Goal: Find specific page/section: Find specific page/section

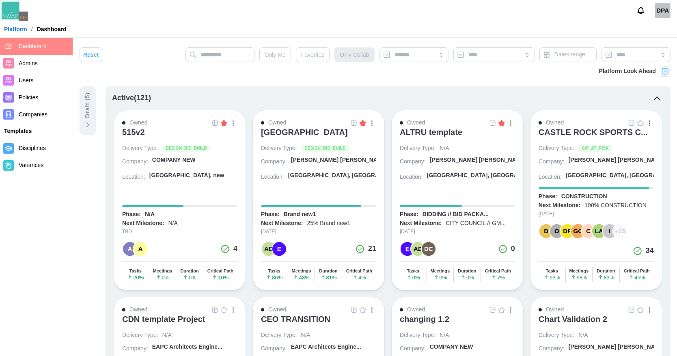
click at [290, 134] on div "[GEOGRAPHIC_DATA]" at bounding box center [304, 132] width 87 height 10
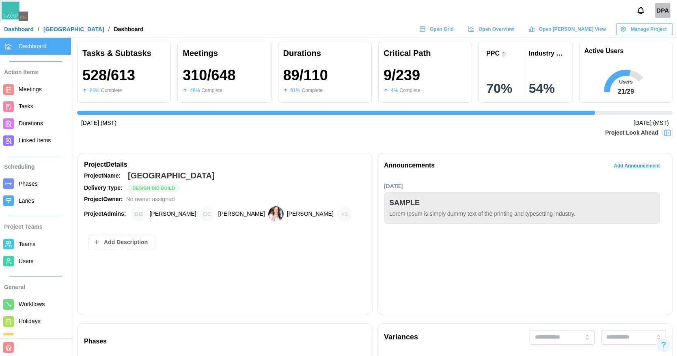
scroll to position [0, 6257]
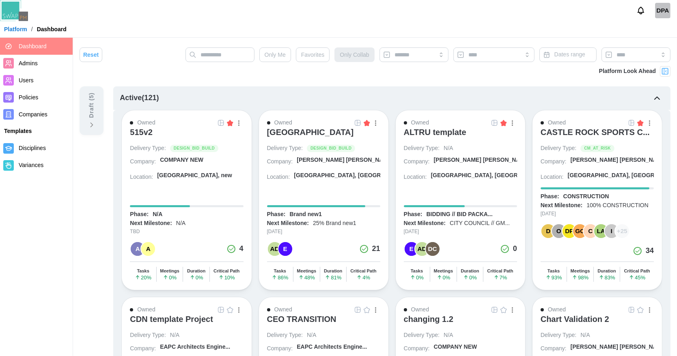
click at [375, 123] on button "button" at bounding box center [376, 123] width 9 height 9
click at [374, 125] on button "button" at bounding box center [376, 123] width 9 height 9
click at [374, 124] on button "button" at bounding box center [376, 123] width 9 height 9
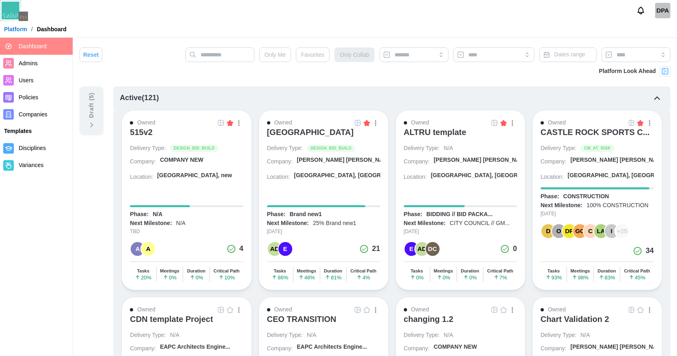
click at [374, 124] on button "button" at bounding box center [376, 123] width 9 height 9
click at [355, 124] on img at bounding box center [358, 123] width 6 height 6
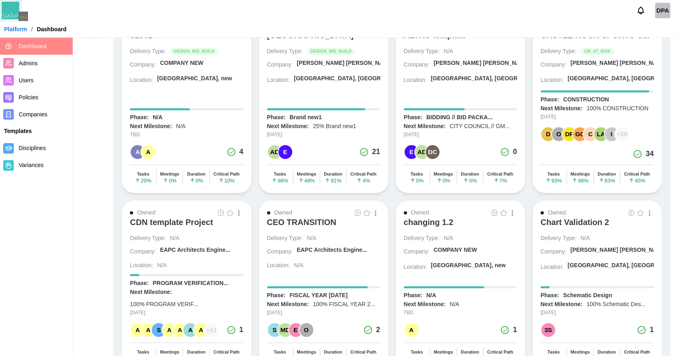
scroll to position [177, 0]
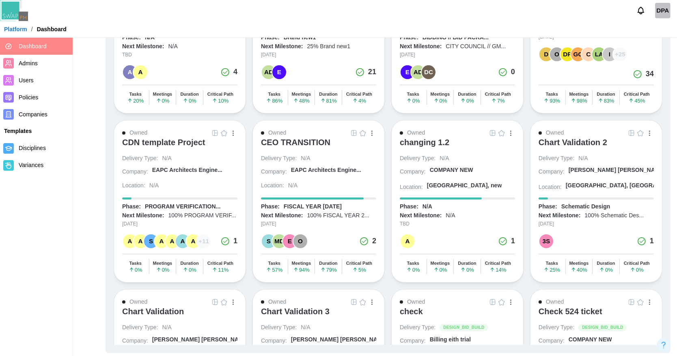
scroll to position [177, 0]
click at [354, 132] on img at bounding box center [354, 133] width 6 height 6
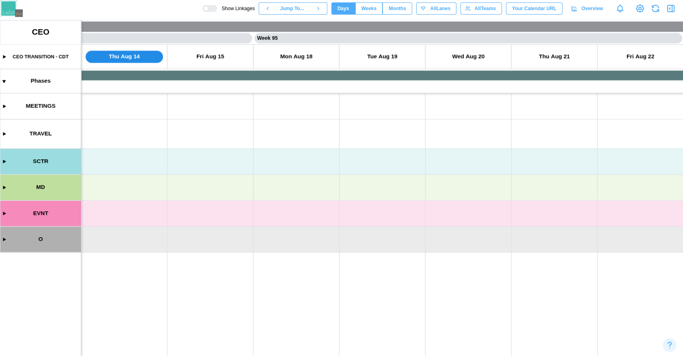
scroll to position [0, 40225]
click at [6, 161] on canvas at bounding box center [341, 188] width 683 height 336
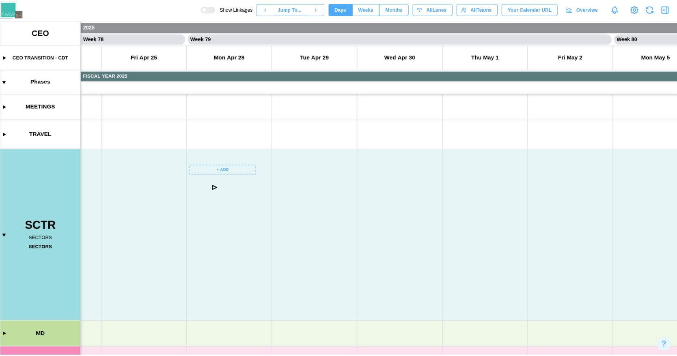
scroll to position [0, 33327]
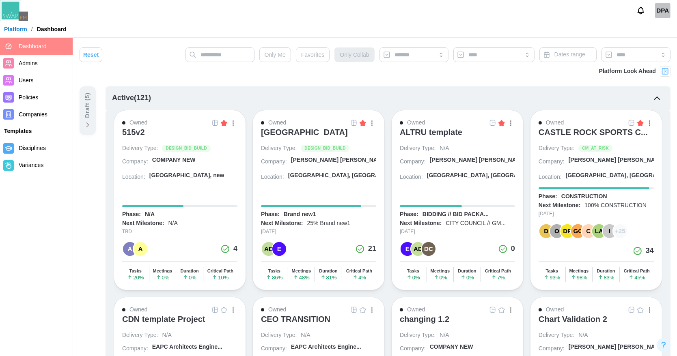
click at [630, 122] on img at bounding box center [632, 123] width 6 height 6
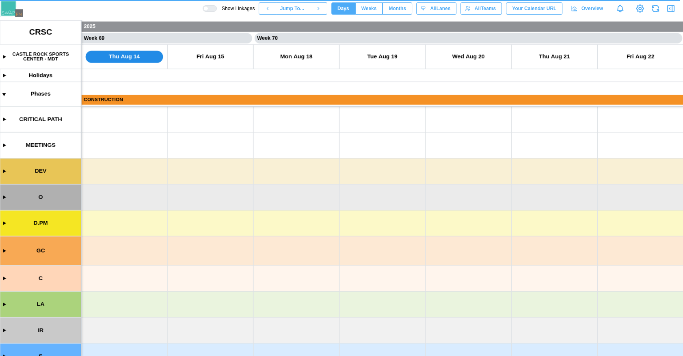
scroll to position [0, 29481]
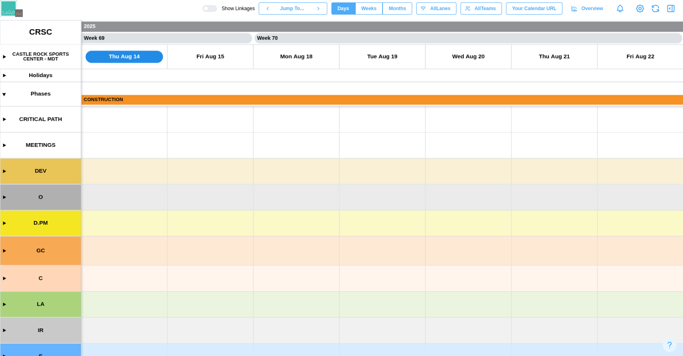
click at [5, 171] on canvas at bounding box center [341, 188] width 683 height 336
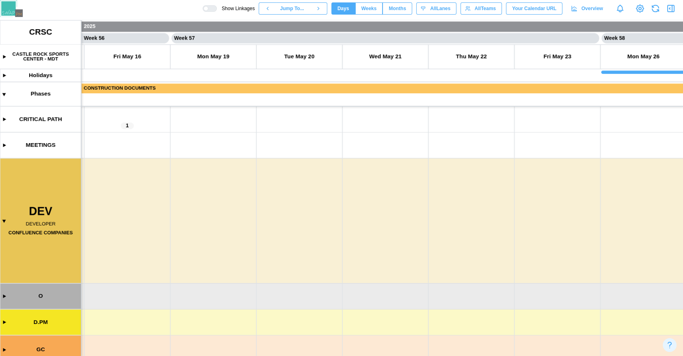
scroll to position [0, 21828]
click at [216, 225] on canvas at bounding box center [341, 188] width 683 height 336
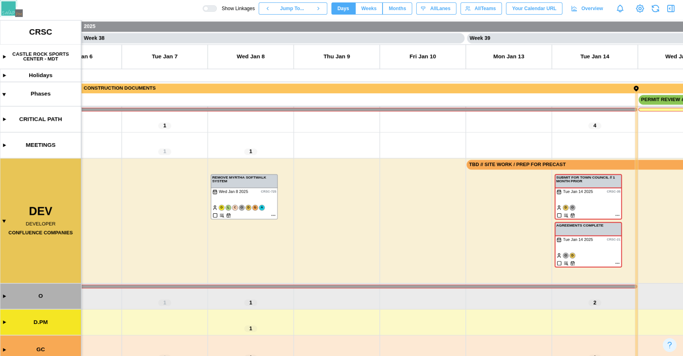
scroll to position [0, 15950]
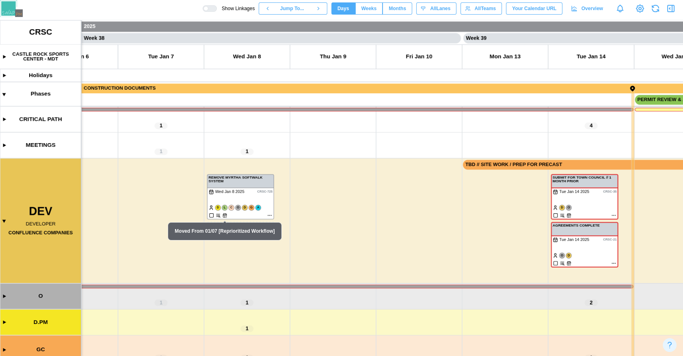
click at [262, 190] on canvas at bounding box center [341, 188] width 683 height 336
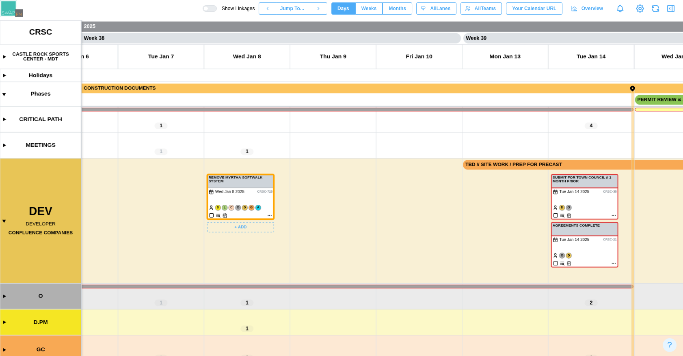
click at [558, 199] on canvas at bounding box center [341, 188] width 683 height 336
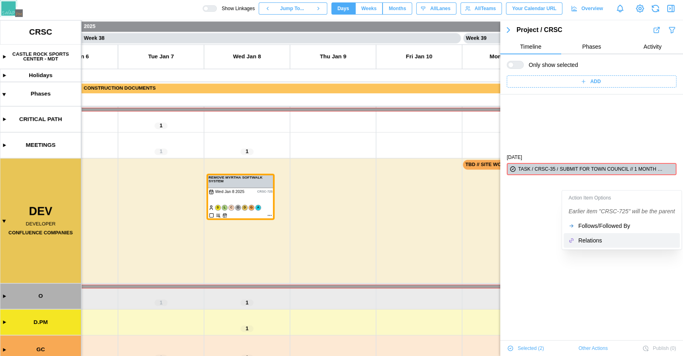
scroll to position [69, 0]
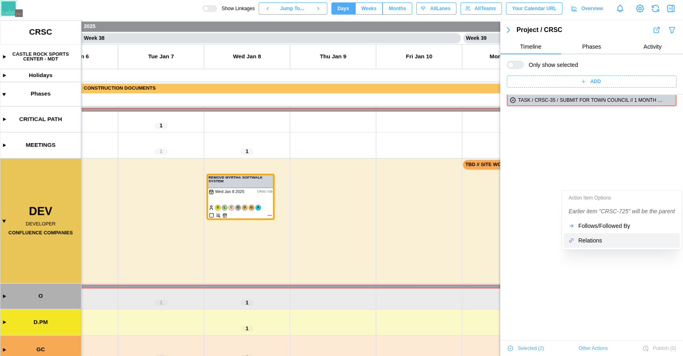
click at [581, 239] on div "Relations" at bounding box center [626, 241] width 97 height 6
click at [601, 241] on div "Relations" at bounding box center [626, 241] width 97 height 6
click at [601, 229] on div "Follows/Followed By" at bounding box center [626, 226] width 97 height 6
click at [598, 228] on div "Follows/Followed By" at bounding box center [626, 226] width 97 height 6
click at [598, 229] on div "Follows/Followed By" at bounding box center [626, 226] width 97 height 6
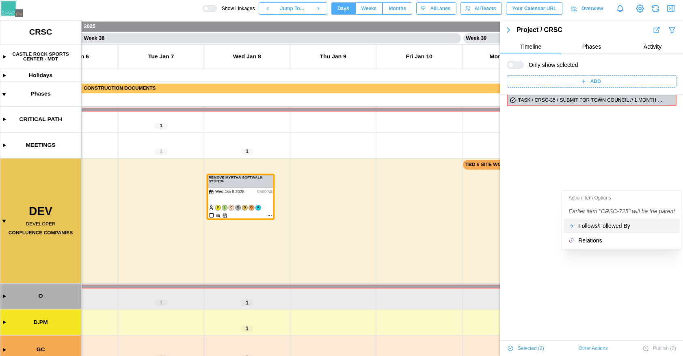
click at [598, 229] on div "Follows/Followed By" at bounding box center [626, 226] width 97 height 6
click at [590, 223] on div "Follows/Followed By" at bounding box center [626, 226] width 97 height 6
click at [584, 240] on div "Relations" at bounding box center [626, 241] width 97 height 6
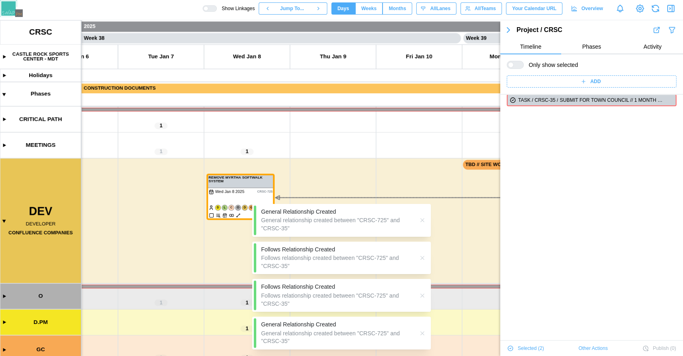
click at [670, 10] on icon "button" at bounding box center [671, 9] width 10 height 10
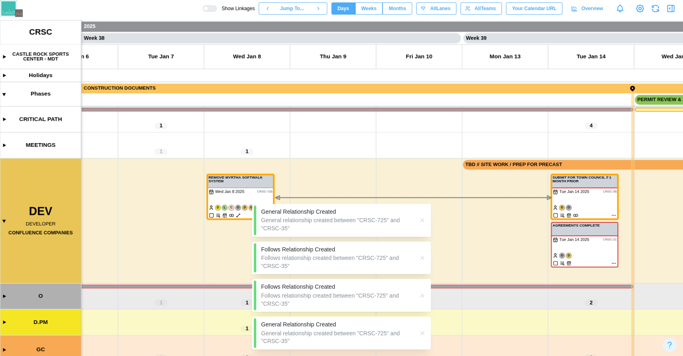
scroll to position [0, 0]
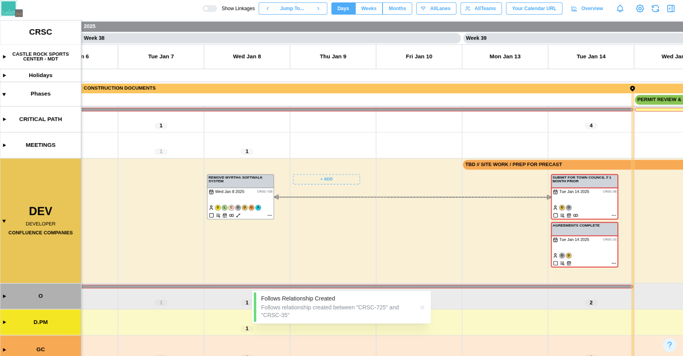
click at [369, 219] on canvas at bounding box center [341, 188] width 683 height 336
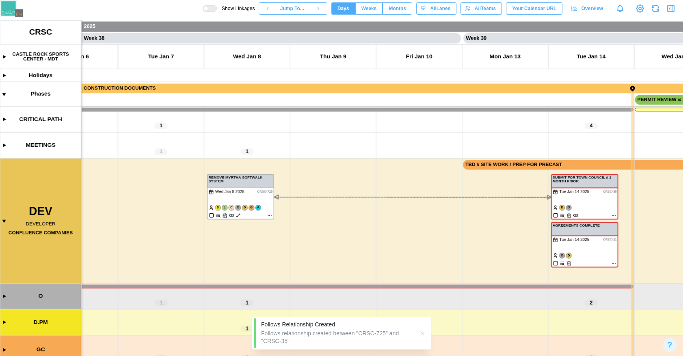
click at [419, 330] on button "button" at bounding box center [422, 333] width 9 height 9
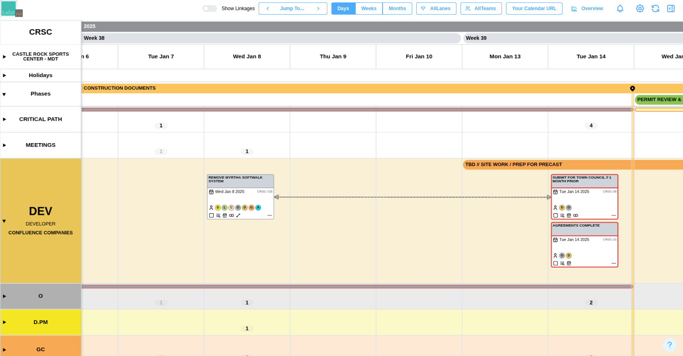
click at [208, 10] on div at bounding box center [205, 8] width 5 height 5
click at [211, 9] on div at bounding box center [212, 9] width 8 height 6
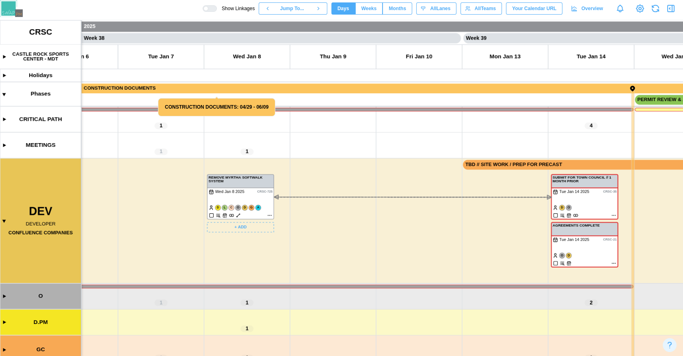
click at [257, 199] on canvas at bounding box center [341, 188] width 683 height 336
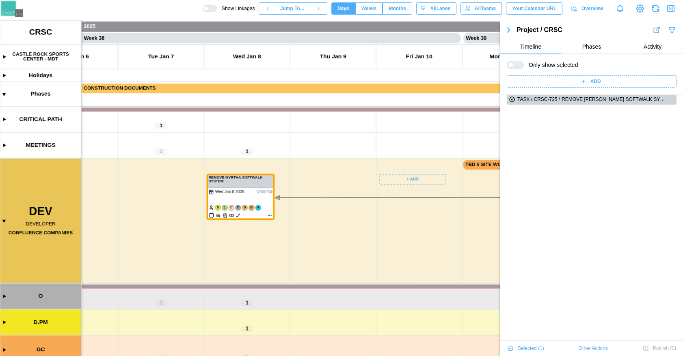
click at [570, 196] on body "Show Linkages Jump To... Days Weeks Months days All Lanes All Teams Your Calend…" at bounding box center [341, 178] width 683 height 356
click at [505, 28] on icon "button" at bounding box center [508, 30] width 10 height 10
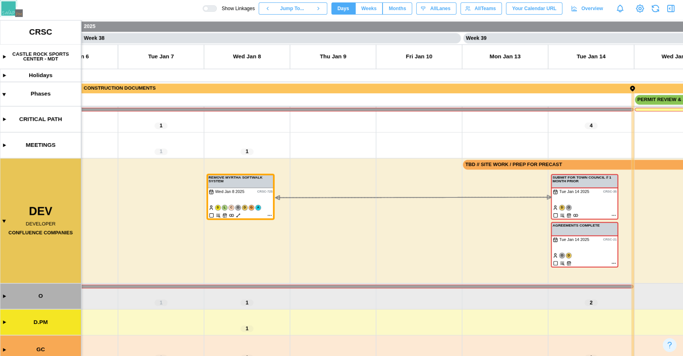
scroll to position [16797, 0]
click at [251, 189] on canvas at bounding box center [341, 188] width 683 height 336
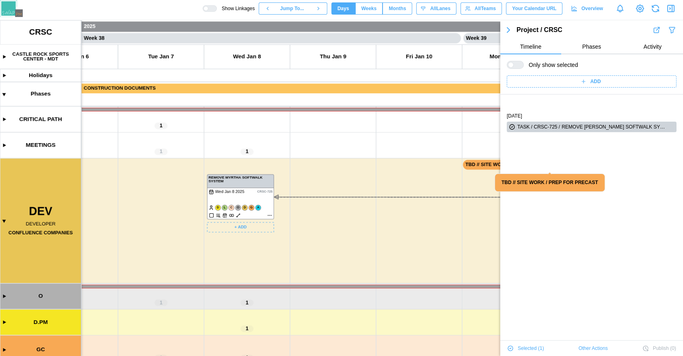
scroll to position [28, 0]
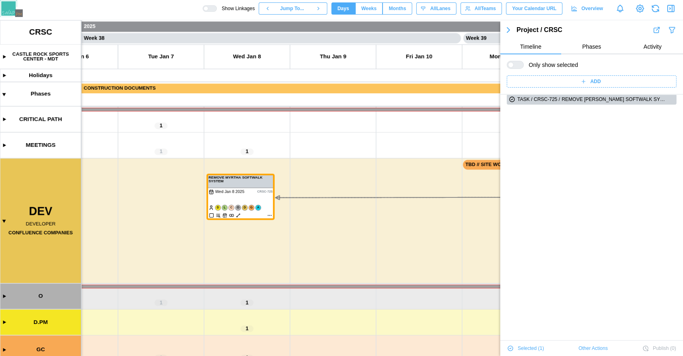
click at [507, 26] on icon "button" at bounding box center [508, 30] width 10 height 10
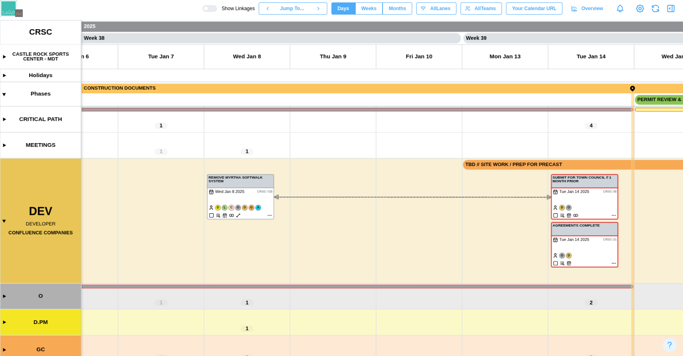
scroll to position [0, 0]
click at [568, 197] on canvas at bounding box center [341, 188] width 683 height 336
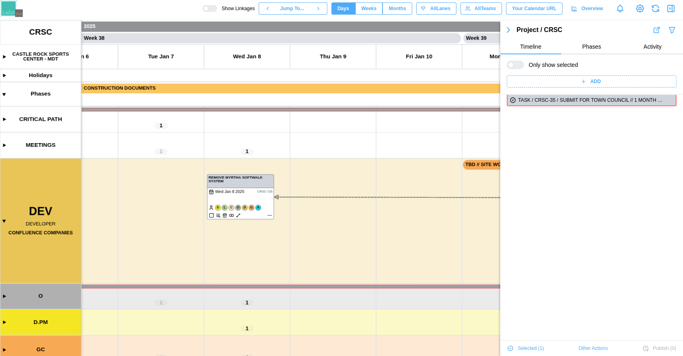
click at [247, 189] on canvas at bounding box center [341, 188] width 683 height 336
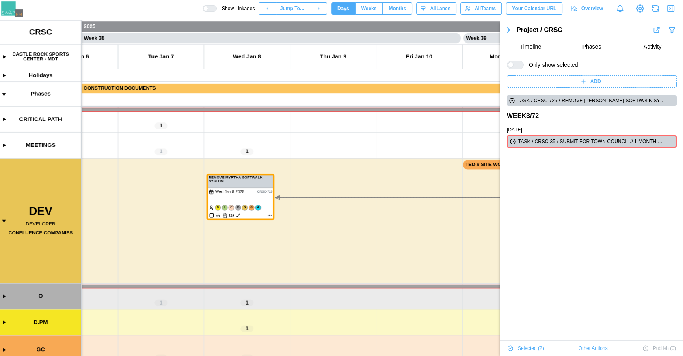
click at [505, 28] on icon "button" at bounding box center [508, 30] width 10 height 10
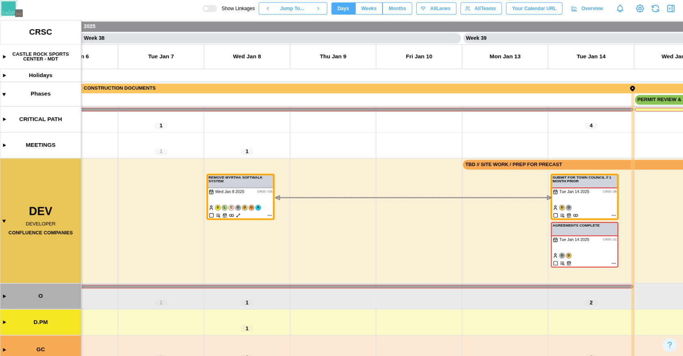
scroll to position [16801, 0]
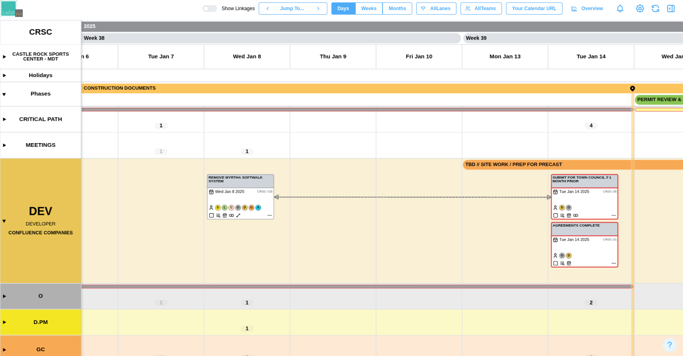
click at [5, 296] on canvas at bounding box center [341, 188] width 683 height 336
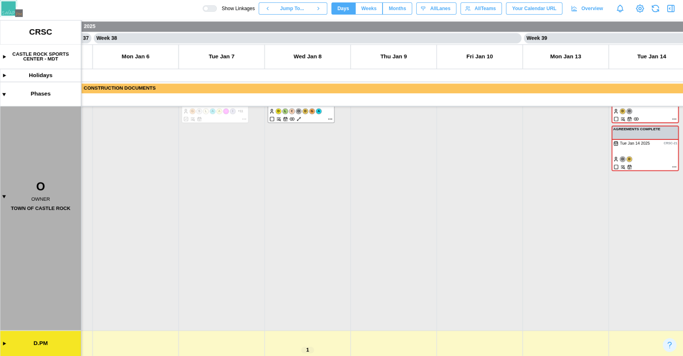
scroll to position [133, 0]
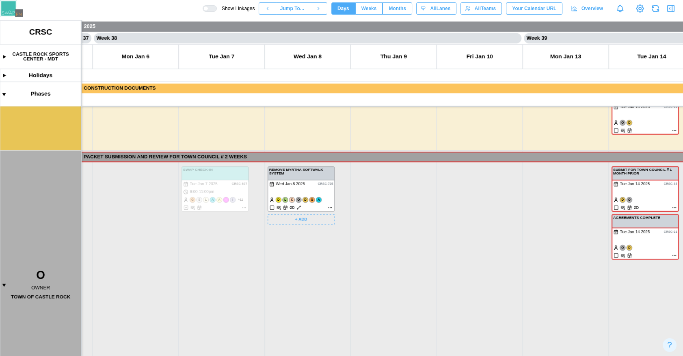
click at [299, 207] on canvas at bounding box center [341, 188] width 683 height 336
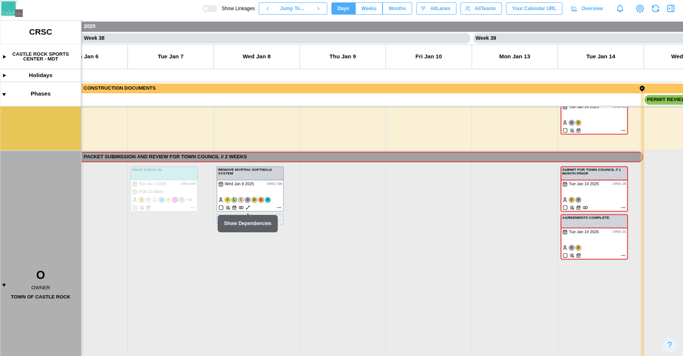
click at [248, 208] on canvas at bounding box center [341, 188] width 683 height 336
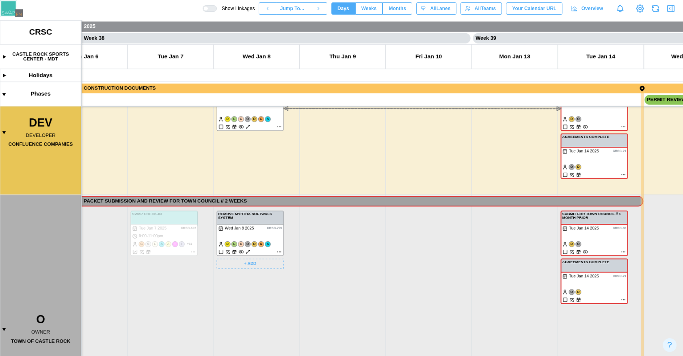
scroll to position [44, 0]
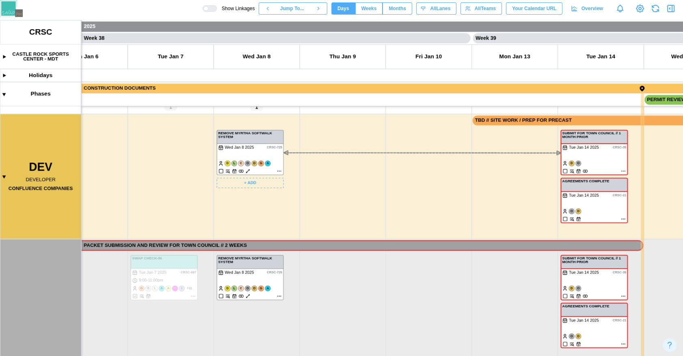
click at [246, 172] on canvas at bounding box center [341, 188] width 683 height 336
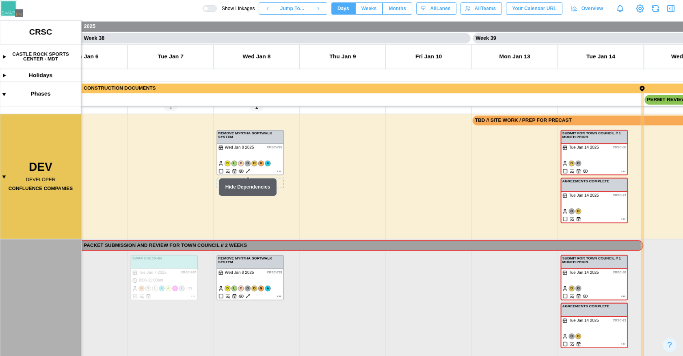
click at [246, 172] on canvas at bounding box center [341, 188] width 683 height 336
click at [246, 296] on canvas at bounding box center [341, 188] width 683 height 336
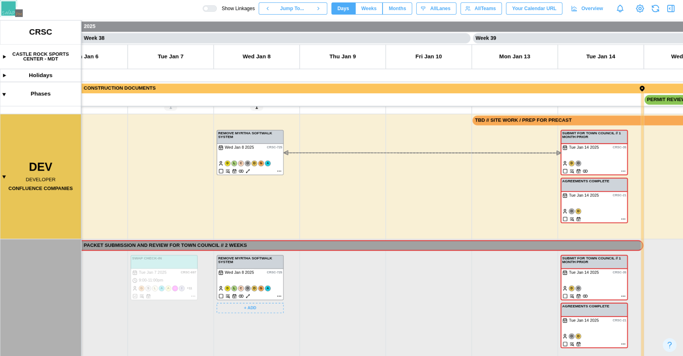
click at [246, 296] on canvas at bounding box center [341, 188] width 683 height 336
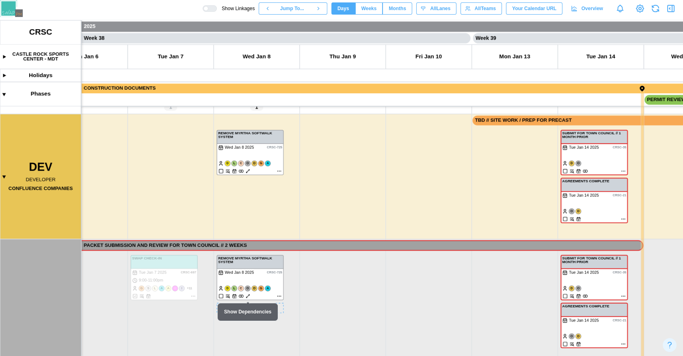
click at [246, 296] on canvas at bounding box center [341, 188] width 683 height 336
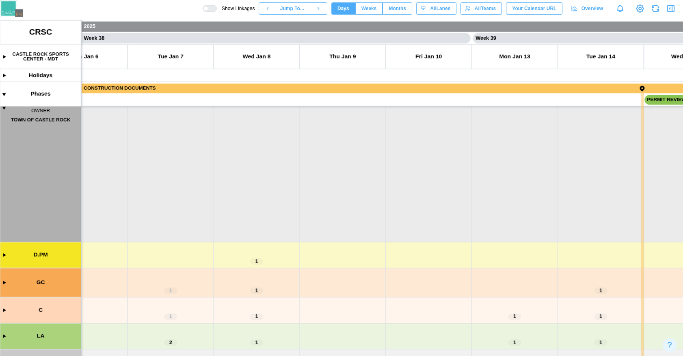
scroll to position [487, 0]
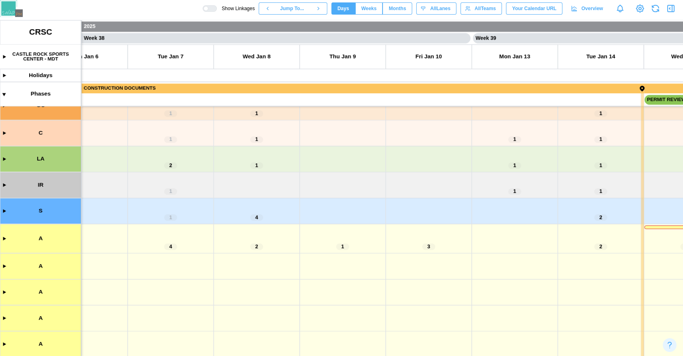
click at [7, 157] on canvas at bounding box center [341, 188] width 683 height 336
click at [4, 158] on canvas at bounding box center [341, 188] width 683 height 336
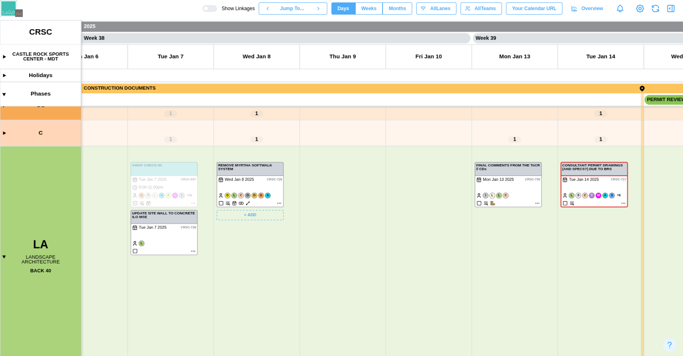
click at [247, 203] on canvas at bounding box center [341, 188] width 683 height 336
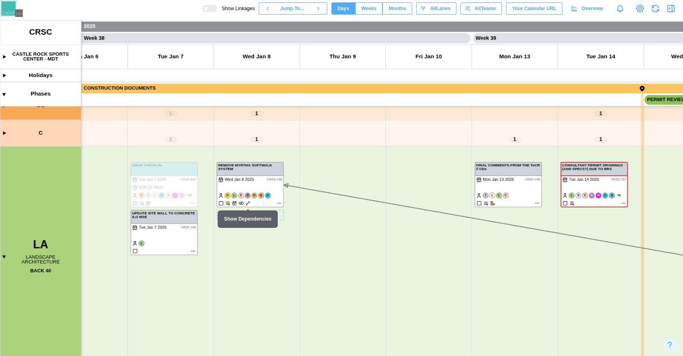
click at [247, 203] on canvas at bounding box center [341, 188] width 683 height 336
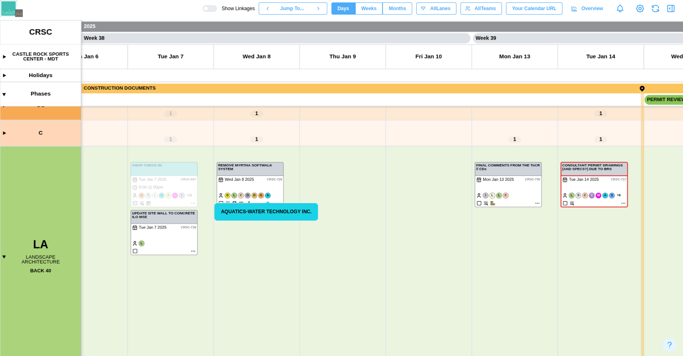
click at [265, 186] on canvas at bounding box center [341, 188] width 683 height 336
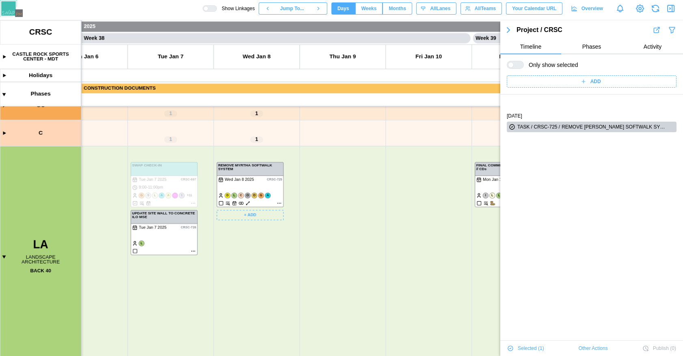
scroll to position [28, 0]
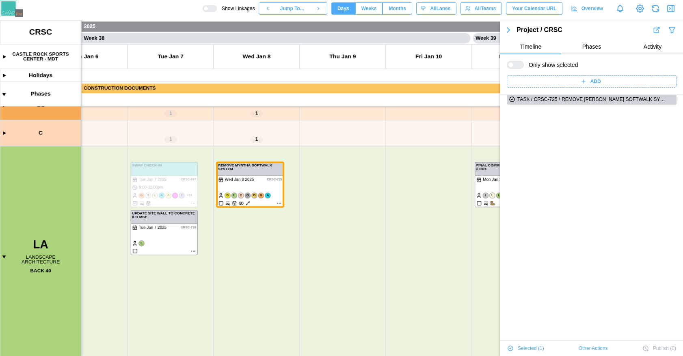
click at [507, 29] on icon "button" at bounding box center [508, 30] width 2 height 5
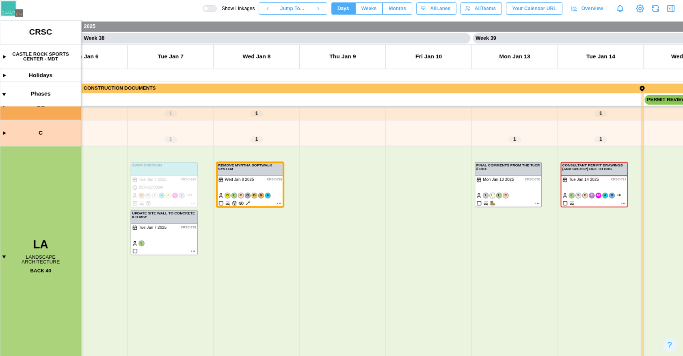
scroll to position [0, 0]
click at [581, 193] on canvas at bounding box center [341, 188] width 683 height 336
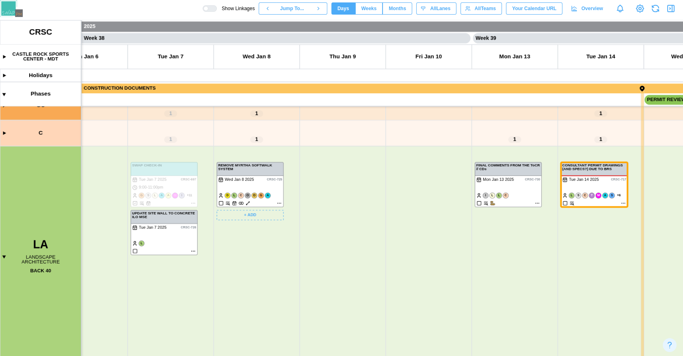
click at [250, 188] on canvas at bounding box center [341, 188] width 683 height 336
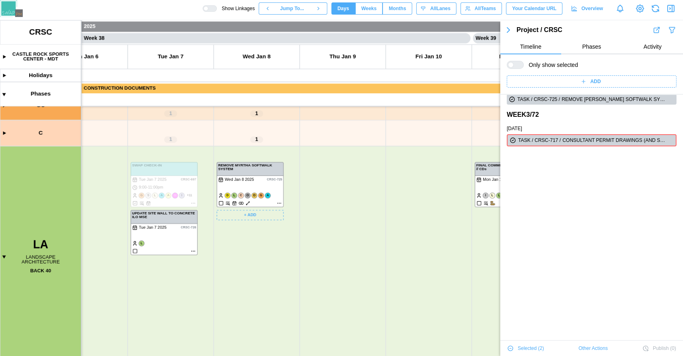
scroll to position [26, 0]
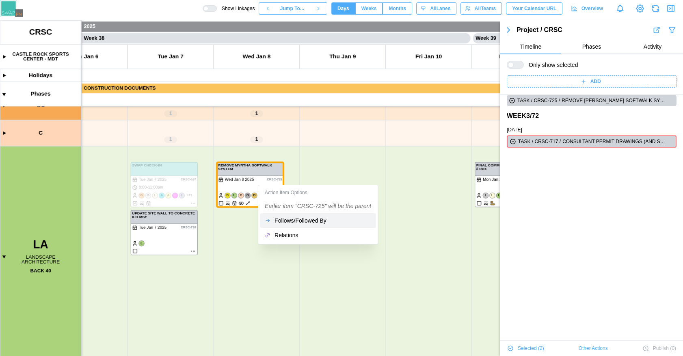
click at [285, 224] on button "Follows/Followed By" at bounding box center [318, 221] width 116 height 15
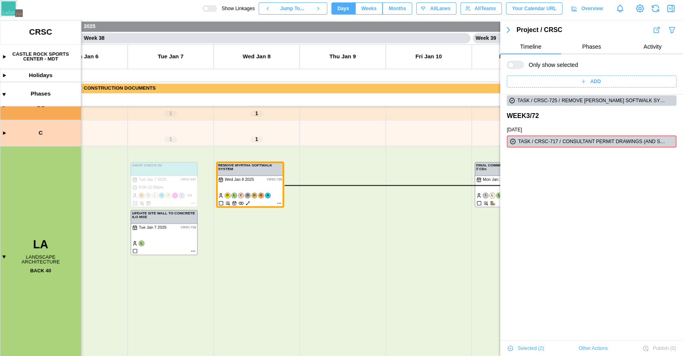
click at [508, 30] on icon "button" at bounding box center [508, 30] width 2 height 5
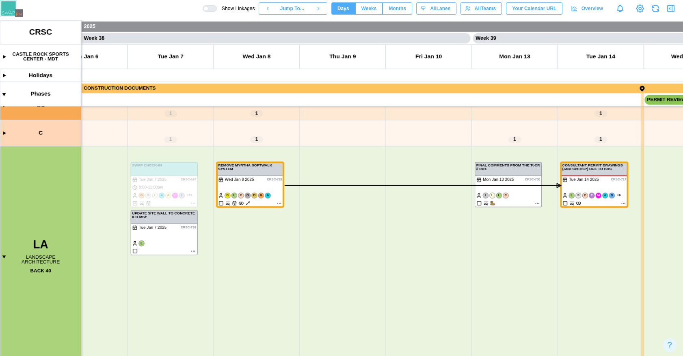
scroll to position [16801, 0]
